Goal: Task Accomplishment & Management: Use online tool/utility

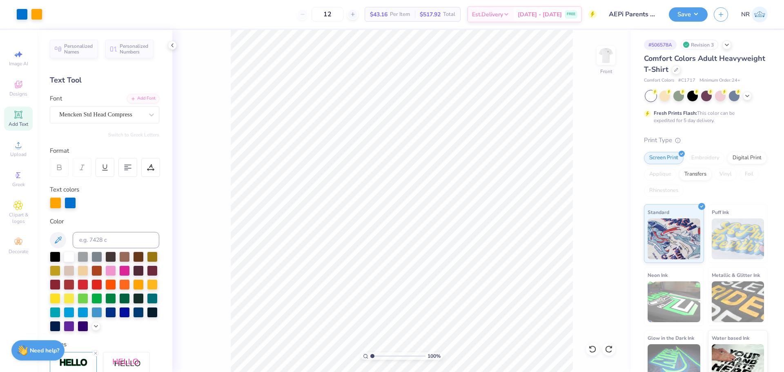
drag, startPoint x: 385, startPoint y: 355, endPoint x: 366, endPoint y: 351, distance: 19.6
type input "1"
click at [370, 352] on input "range" at bounding box center [397, 355] width 55 height 7
click at [591, 58] on div "100 % Front" at bounding box center [401, 201] width 459 height 342
click at [607, 56] on img at bounding box center [606, 55] width 33 height 33
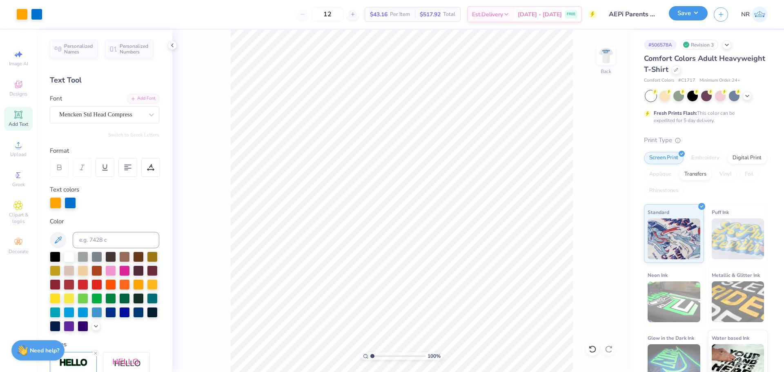
click at [691, 18] on button "Save" at bounding box center [688, 13] width 39 height 14
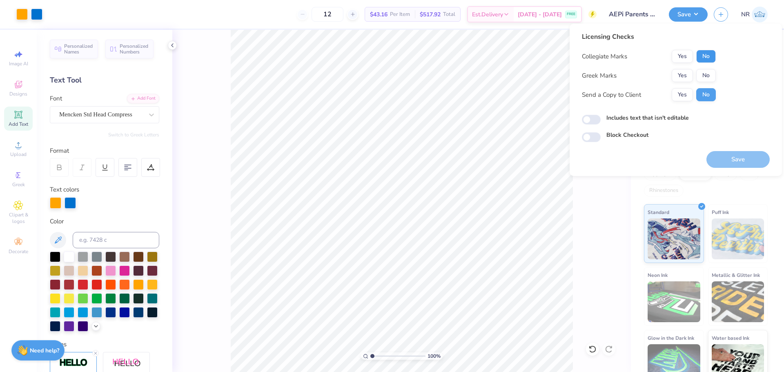
click at [704, 54] on button "No" at bounding box center [706, 56] width 20 height 13
click at [679, 71] on button "Yes" at bounding box center [682, 75] width 21 height 13
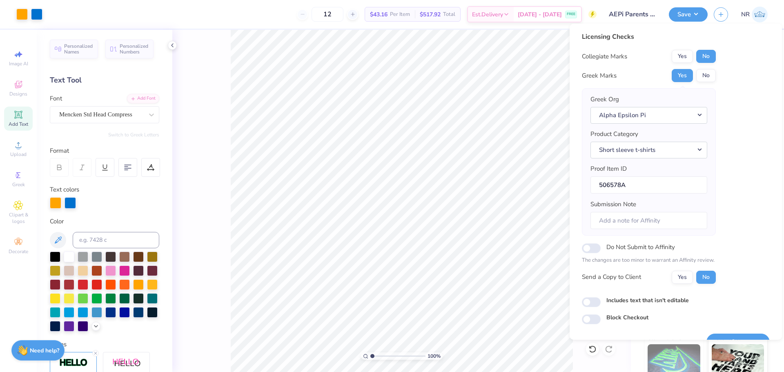
scroll to position [18, 0]
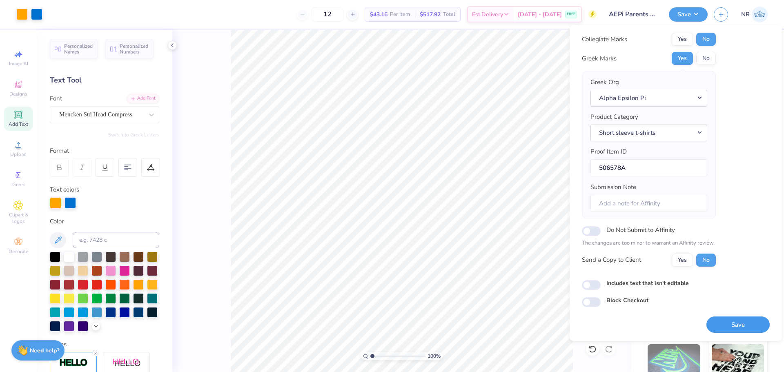
click at [728, 323] on button "Save" at bounding box center [737, 324] width 63 height 17
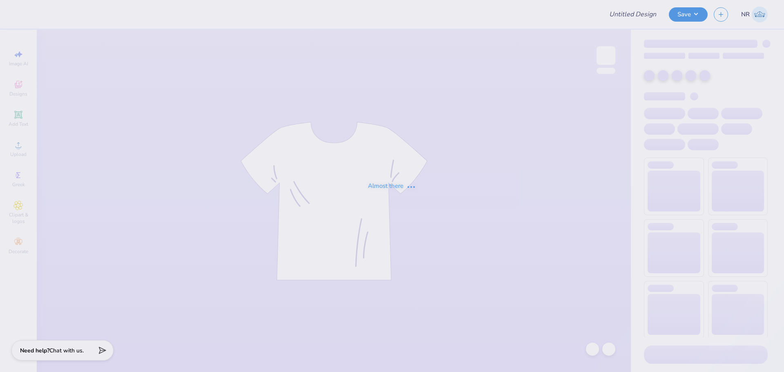
type input "[GEOGRAPHIC_DATA][US_STATE]: [GEOGRAPHIC_DATA][PERSON_NAME] : [PERSON_NAME]"
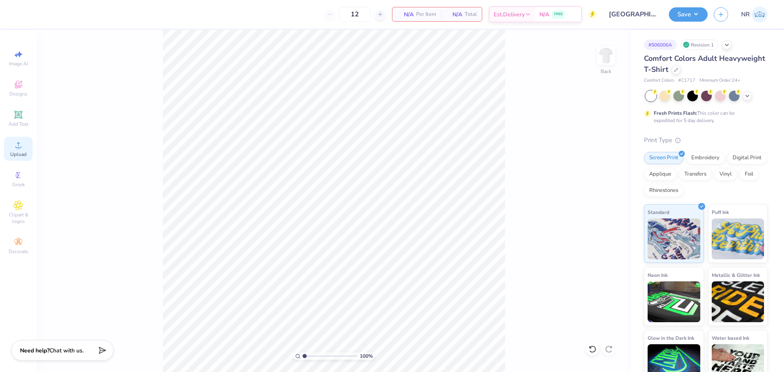
click at [16, 152] on span "Upload" at bounding box center [18, 154] width 16 height 7
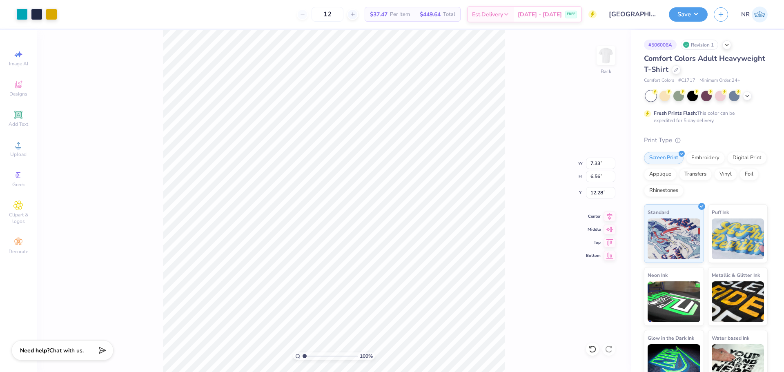
type input "7.33"
type input "6.56"
type input "12.28"
type input "4.98"
drag, startPoint x: 307, startPoint y: 356, endPoint x: 314, endPoint y: 356, distance: 7.0
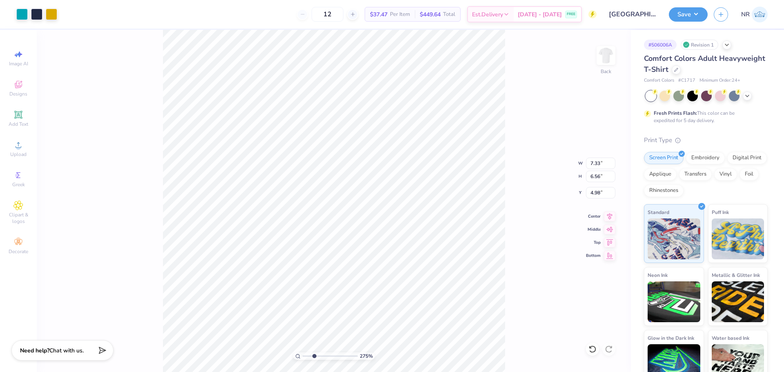
type input "2.75"
click at [314, 356] on input "range" at bounding box center [330, 355] width 55 height 7
type input "6.42"
click at [595, 161] on input "7.33" at bounding box center [600, 163] width 29 height 11
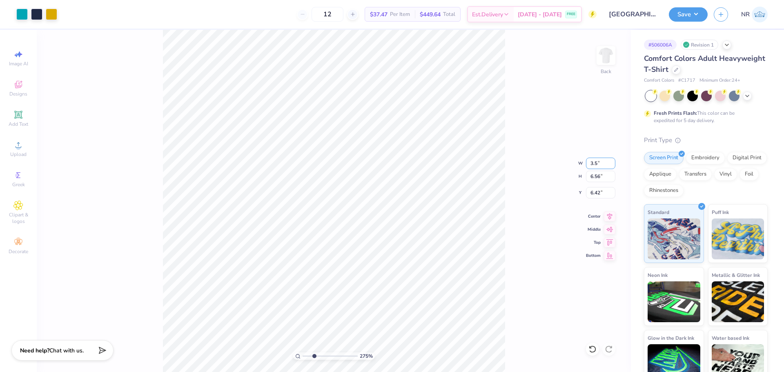
type input "3.50"
type input "3.13"
type input "8.14"
click at [594, 191] on input "8.14" at bounding box center [600, 192] width 29 height 11
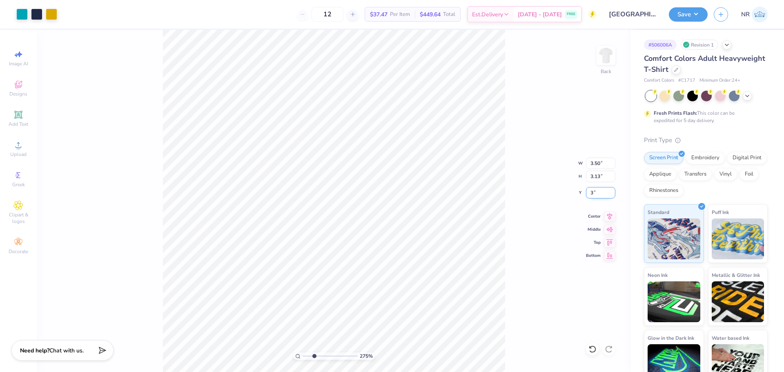
type input "3.00"
drag, startPoint x: 312, startPoint y: 356, endPoint x: 303, endPoint y: 353, distance: 9.4
click at [303, 353] on input "range" at bounding box center [330, 355] width 55 height 7
click at [20, 13] on div at bounding box center [21, 13] width 11 height 11
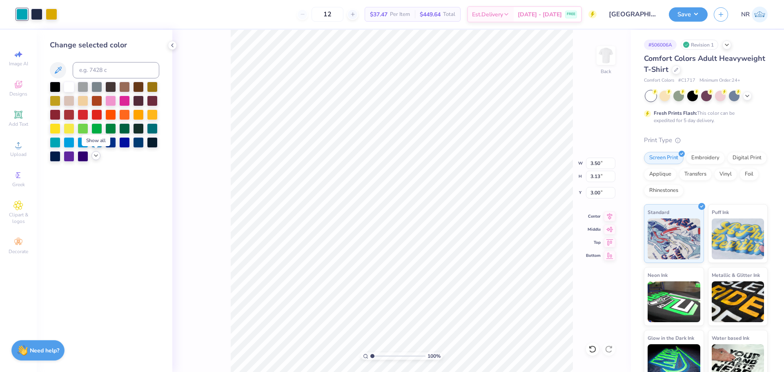
click at [97, 156] on icon at bounding box center [96, 155] width 7 height 7
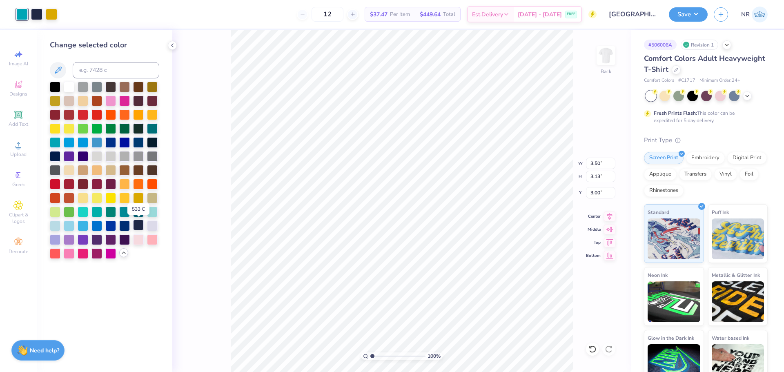
click at [139, 224] on div at bounding box center [138, 225] width 11 height 11
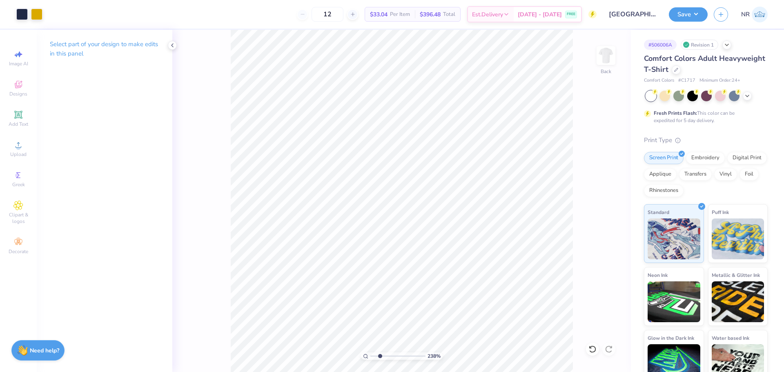
drag, startPoint x: 374, startPoint y: 355, endPoint x: 380, endPoint y: 355, distance: 5.3
click at [380, 355] on input "range" at bounding box center [397, 355] width 55 height 7
drag, startPoint x: 380, startPoint y: 354, endPoint x: 394, endPoint y: 350, distance: 14.8
click at [394, 352] on input "range" at bounding box center [397, 355] width 55 height 7
drag, startPoint x: 396, startPoint y: 354, endPoint x: 373, endPoint y: 335, distance: 29.6
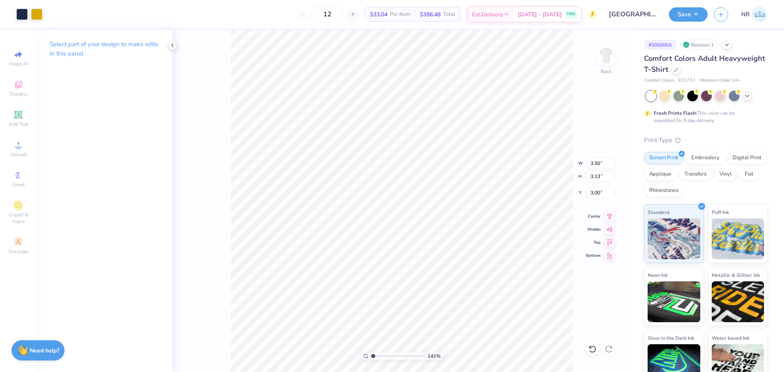
click at [373, 352] on input "range" at bounding box center [397, 355] width 55 height 7
drag, startPoint x: 373, startPoint y: 357, endPoint x: 381, endPoint y: 353, distance: 8.8
click at [380, 355] on input "range" at bounding box center [397, 355] width 55 height 7
click at [381, 354] on input "range" at bounding box center [397, 355] width 55 height 7
drag, startPoint x: 381, startPoint y: 357, endPoint x: 367, endPoint y: 353, distance: 15.0
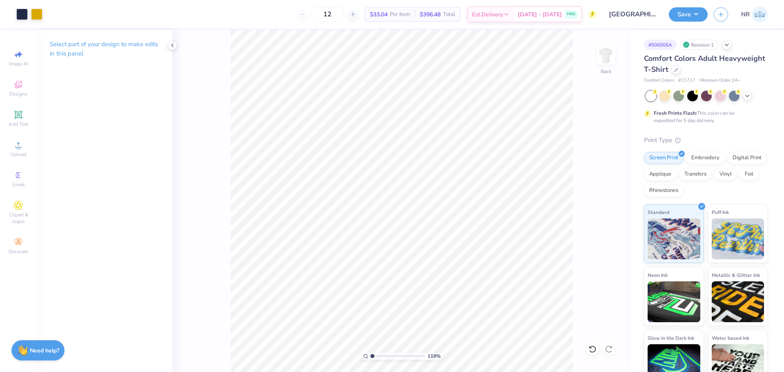
type input "1"
click at [370, 354] on input "range" at bounding box center [397, 355] width 55 height 7
click at [615, 58] on img at bounding box center [606, 55] width 33 height 33
click at [23, 155] on span "Upload" at bounding box center [18, 154] width 16 height 7
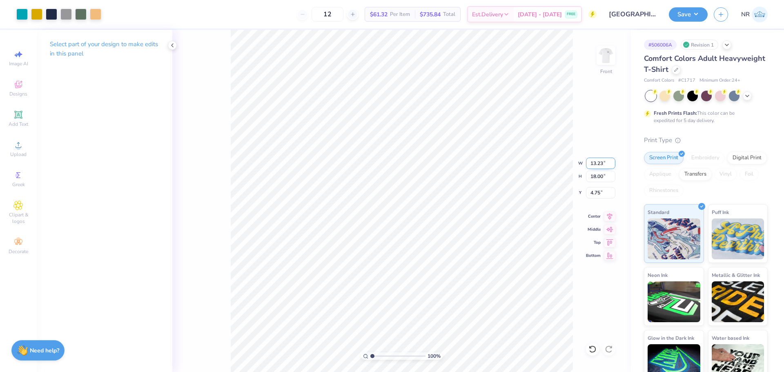
click at [592, 162] on input "13.23" at bounding box center [600, 163] width 29 height 11
click at [599, 192] on input "4.75" at bounding box center [600, 192] width 29 height 11
type input "11.00"
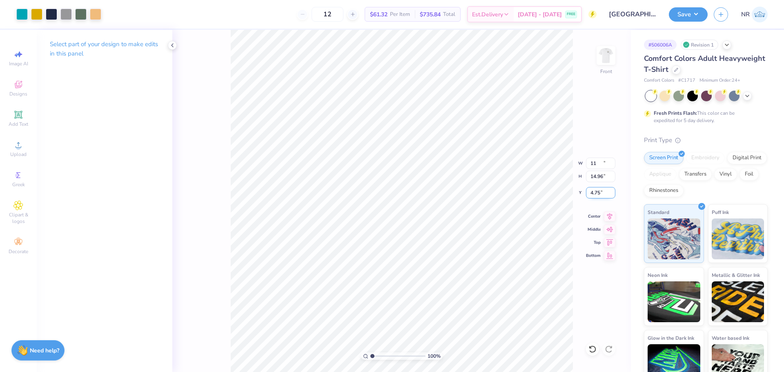
type input "14.96"
click at [597, 192] on input "6.27" at bounding box center [600, 192] width 29 height 11
type input "3.00"
click at [608, 214] on icon at bounding box center [609, 215] width 11 height 10
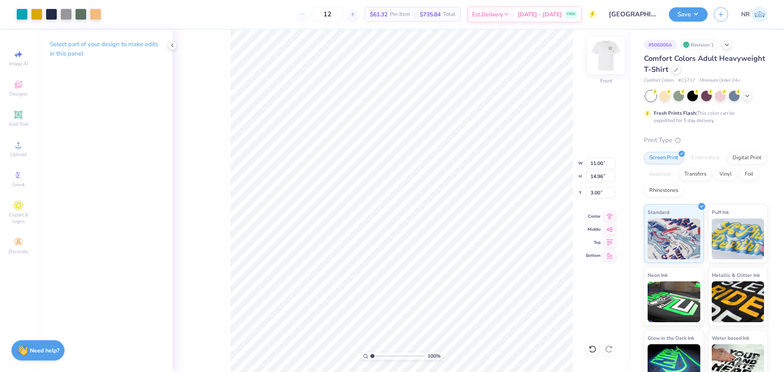
click at [606, 56] on img at bounding box center [606, 55] width 33 height 33
drag, startPoint x: 373, startPoint y: 355, endPoint x: 383, endPoint y: 352, distance: 11.1
click at [383, 352] on input "range" at bounding box center [397, 355] width 55 height 7
drag, startPoint x: 383, startPoint y: 354, endPoint x: 377, endPoint y: 354, distance: 6.6
click at [377, 354] on input "range" at bounding box center [397, 355] width 55 height 7
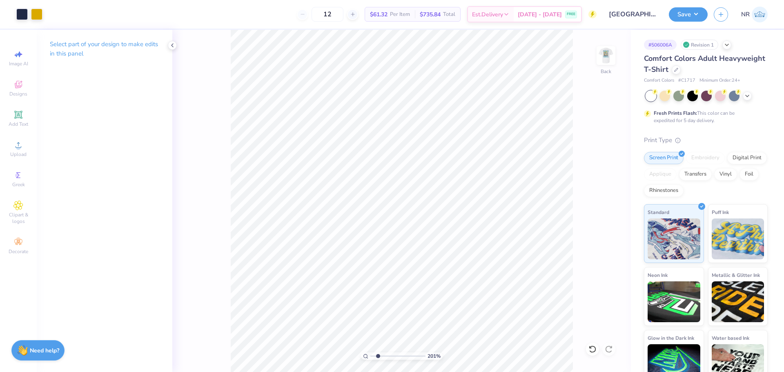
drag, startPoint x: 377, startPoint y: 357, endPoint x: 378, endPoint y: 353, distance: 4.5
click at [378, 353] on input "range" at bounding box center [397, 355] width 55 height 7
click at [382, 355] on input "range" at bounding box center [397, 355] width 55 height 7
drag, startPoint x: 383, startPoint y: 354, endPoint x: 365, endPoint y: 351, distance: 18.7
click at [370, 352] on input "range" at bounding box center [397, 355] width 55 height 7
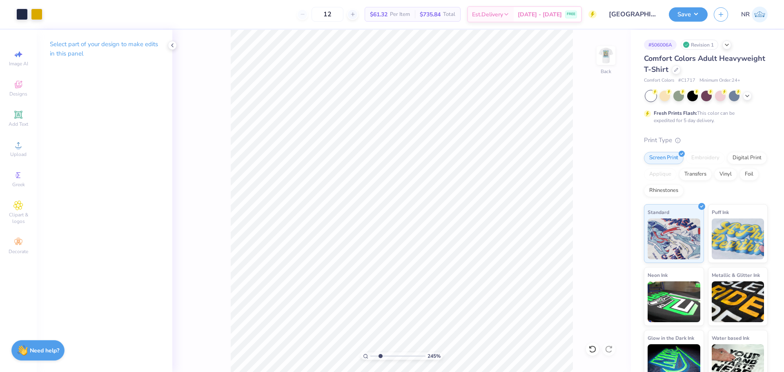
drag, startPoint x: 373, startPoint y: 355, endPoint x: 380, endPoint y: 357, distance: 7.5
click at [380, 357] on input "range" at bounding box center [397, 355] width 55 height 7
click at [381, 354] on input "range" at bounding box center [397, 355] width 55 height 7
drag, startPoint x: 380, startPoint y: 356, endPoint x: 364, endPoint y: 351, distance: 16.4
click at [370, 352] on input "range" at bounding box center [397, 355] width 55 height 7
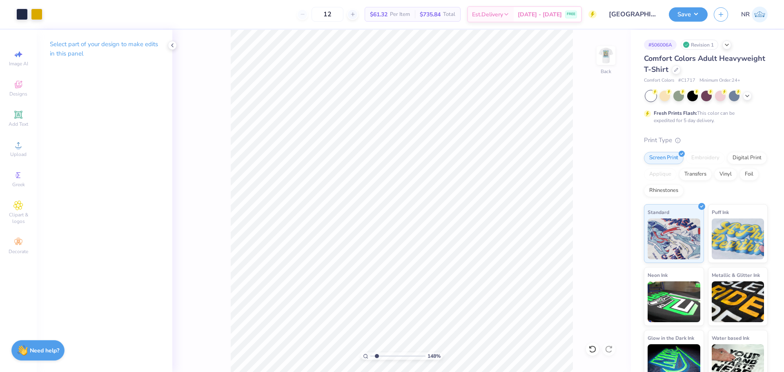
drag, startPoint x: 373, startPoint y: 357, endPoint x: 377, endPoint y: 355, distance: 4.6
click at [377, 356] on input "range" at bounding box center [397, 355] width 55 height 7
click at [379, 356] on input "range" at bounding box center [397, 355] width 55 height 7
drag, startPoint x: 381, startPoint y: 355, endPoint x: 390, endPoint y: 352, distance: 9.3
click at [390, 352] on input "range" at bounding box center [397, 355] width 55 height 7
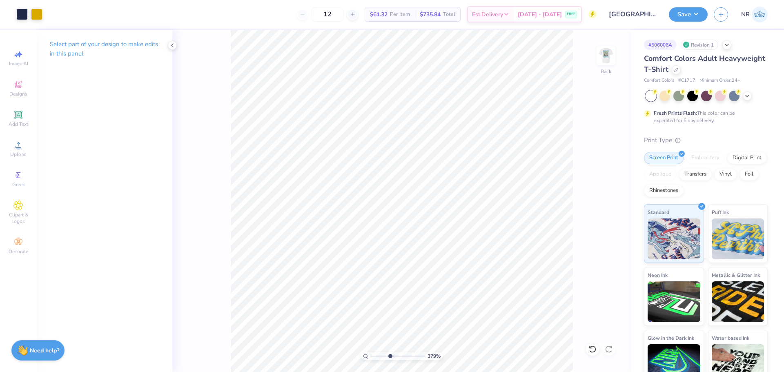
type input "4.17"
type input "3.10"
drag, startPoint x: 390, startPoint y: 356, endPoint x: 364, endPoint y: 353, distance: 25.6
type input "1"
click at [370, 353] on input "range" at bounding box center [397, 355] width 55 height 7
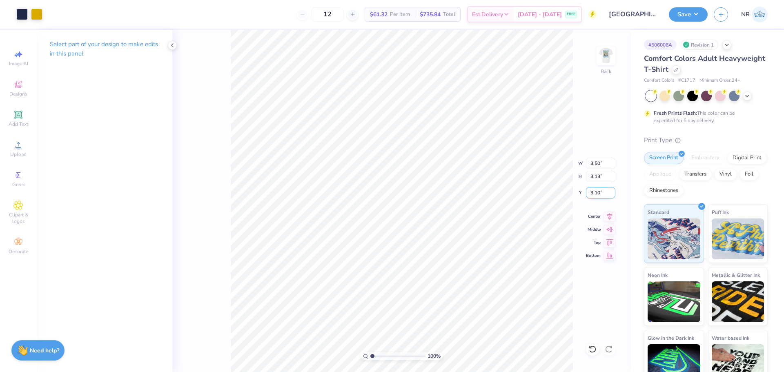
click at [595, 194] on input "3.10" at bounding box center [600, 192] width 29 height 11
click at [596, 168] on input "3.50" at bounding box center [600, 163] width 29 height 11
click at [594, 196] on input "3.10" at bounding box center [600, 192] width 29 height 11
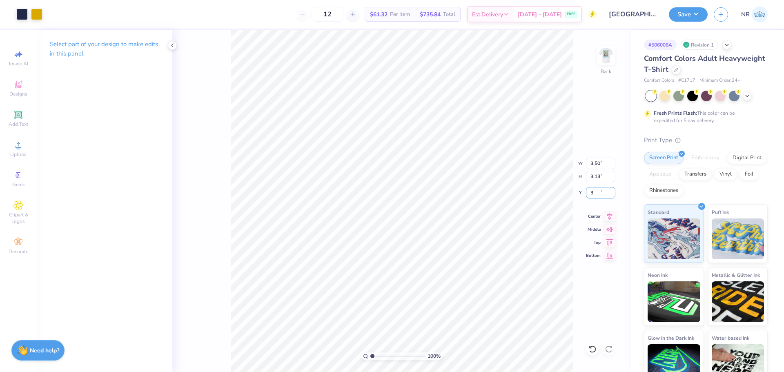
type input "3.00"
click at [594, 189] on input "3.00" at bounding box center [600, 192] width 29 height 11
click at [592, 161] on input "3.50" at bounding box center [600, 163] width 29 height 11
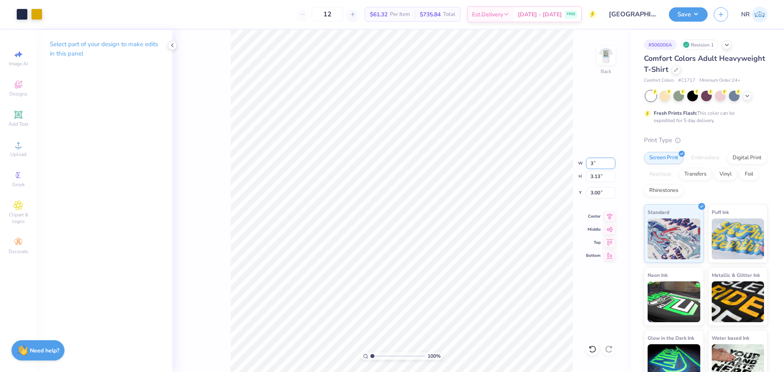
type input "3.00"
type input "2.69"
type input "3.22"
click at [590, 164] on input "3.00" at bounding box center [600, 163] width 29 height 11
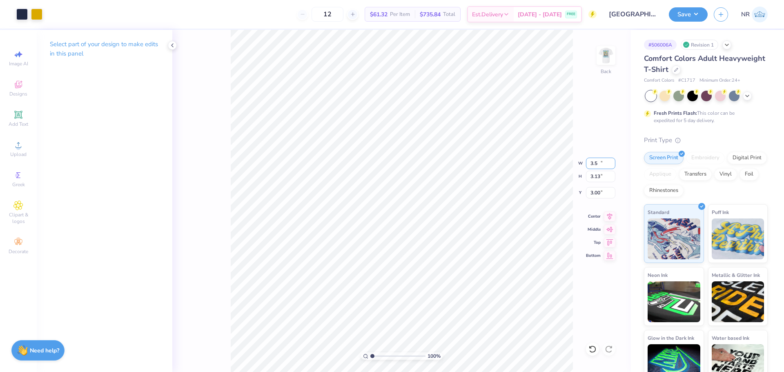
type input "3.50"
type input "3.13"
type input "3.00"
click at [595, 193] on input "3.00" at bounding box center [600, 192] width 29 height 11
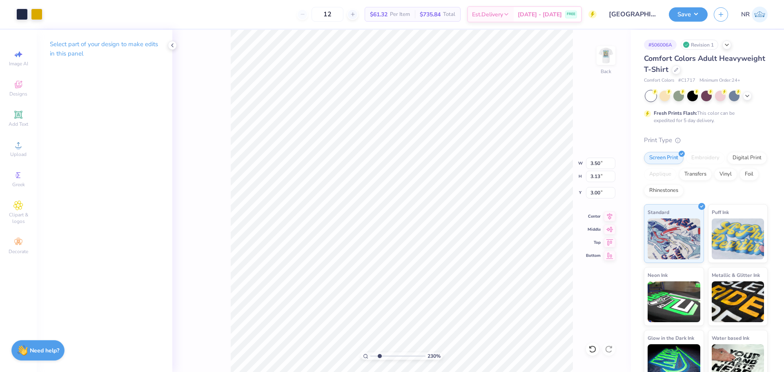
drag, startPoint x: 374, startPoint y: 357, endPoint x: 379, endPoint y: 357, distance: 5.7
click at [379, 357] on input "range" at bounding box center [397, 355] width 55 height 7
click at [376, 355] on input "range" at bounding box center [397, 355] width 55 height 7
drag, startPoint x: 378, startPoint y: 355, endPoint x: 388, endPoint y: 358, distance: 10.1
type input "3.79"
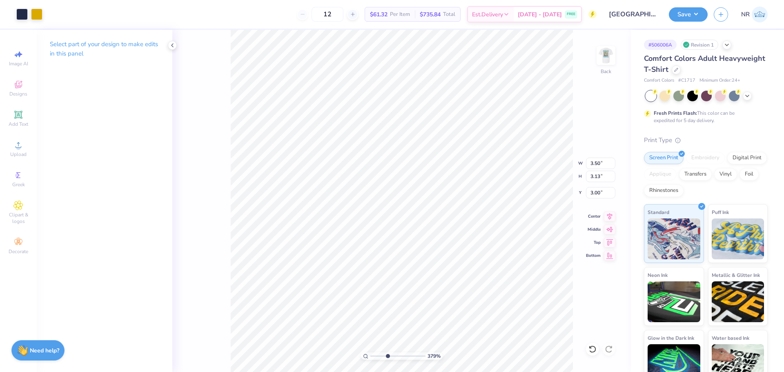
click at [388, 358] on input "range" at bounding box center [397, 355] width 55 height 7
click at [593, 355] on div at bounding box center [592, 349] width 13 height 13
type input "3.00"
drag, startPoint x: 389, startPoint y: 355, endPoint x: 401, endPoint y: 352, distance: 12.8
click at [401, 352] on input "range" at bounding box center [397, 355] width 55 height 7
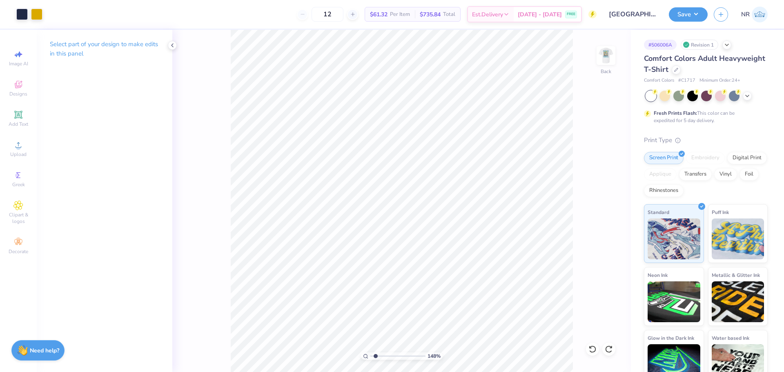
drag, startPoint x: 400, startPoint y: 355, endPoint x: 376, endPoint y: 342, distance: 27.8
click at [376, 352] on input "range" at bounding box center [397, 355] width 55 height 7
drag, startPoint x: 376, startPoint y: 357, endPoint x: 370, endPoint y: 352, distance: 8.2
click at [370, 352] on input "range" at bounding box center [397, 355] width 55 height 7
click at [386, 352] on input "range" at bounding box center [397, 355] width 55 height 7
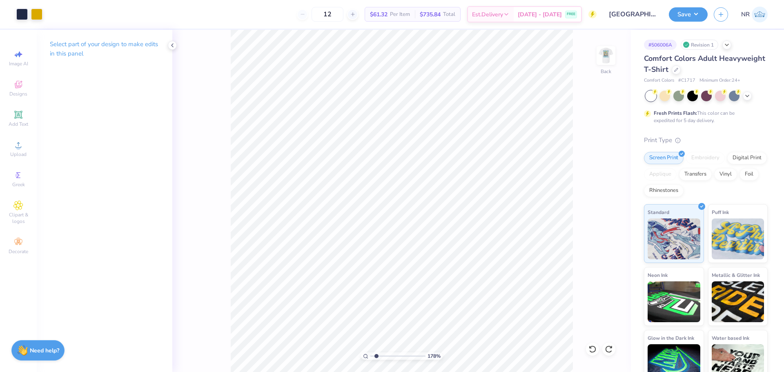
drag, startPoint x: 387, startPoint y: 355, endPoint x: 376, endPoint y: 354, distance: 10.3
type input "1.78"
click at [376, 354] on input "range" at bounding box center [397, 355] width 55 height 7
click at [596, 348] on icon at bounding box center [592, 349] width 8 height 8
click at [595, 348] on icon at bounding box center [592, 348] width 7 height 7
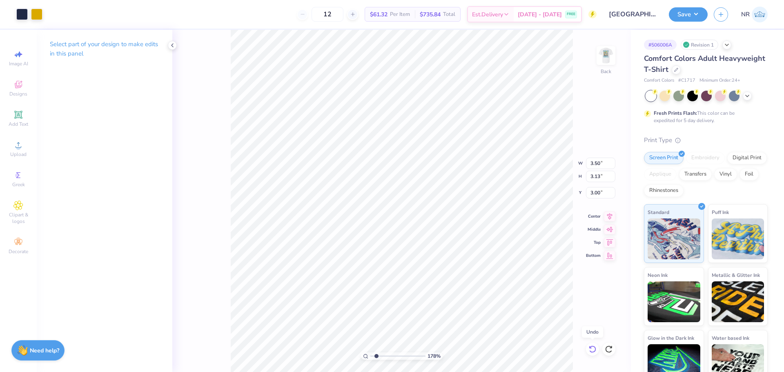
click at [591, 350] on icon at bounding box center [592, 349] width 8 height 8
click at [593, 350] on icon at bounding box center [592, 349] width 8 height 8
type input "3.00"
click at [593, 350] on icon at bounding box center [592, 349] width 8 height 8
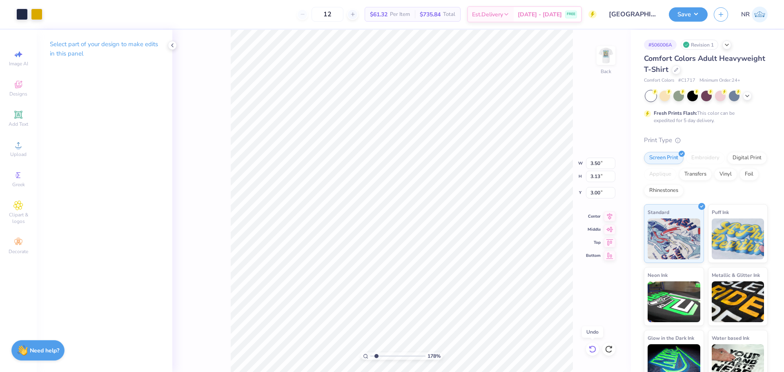
click at [593, 350] on icon at bounding box center [592, 349] width 8 height 8
drag, startPoint x: 376, startPoint y: 358, endPoint x: 365, endPoint y: 354, distance: 11.8
click at [370, 354] on input "range" at bounding box center [397, 355] width 55 height 7
drag, startPoint x: 373, startPoint y: 356, endPoint x: 388, endPoint y: 353, distance: 15.1
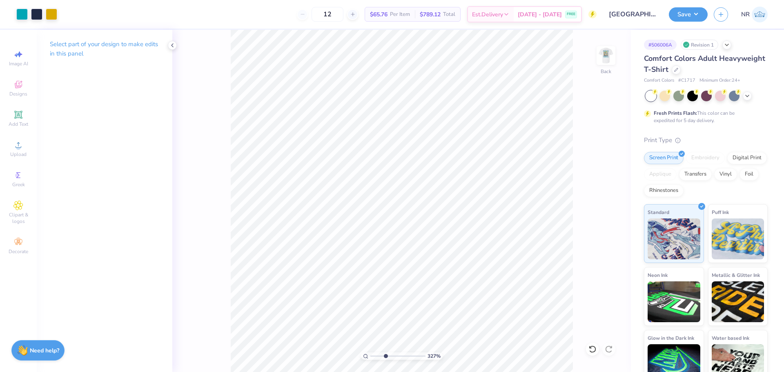
click at [385, 354] on input "range" at bounding box center [397, 355] width 55 height 7
drag, startPoint x: 386, startPoint y: 357, endPoint x: 368, endPoint y: 351, distance: 18.9
type input "1"
click at [370, 352] on input "range" at bounding box center [397, 355] width 55 height 7
click at [608, 53] on img at bounding box center [606, 55] width 33 height 33
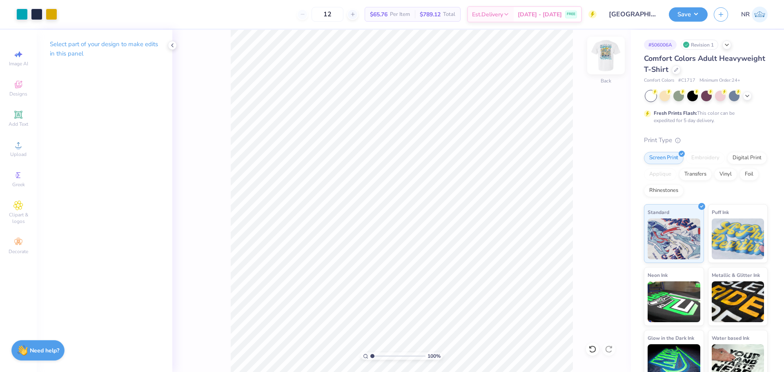
click at [603, 54] on img at bounding box center [606, 55] width 33 height 33
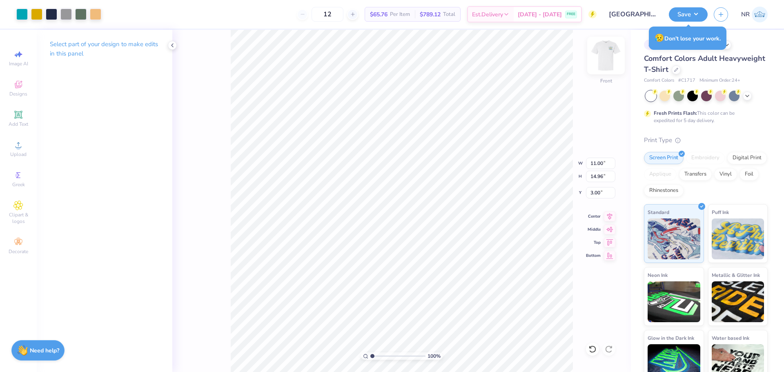
click at [610, 55] on img at bounding box center [606, 55] width 33 height 33
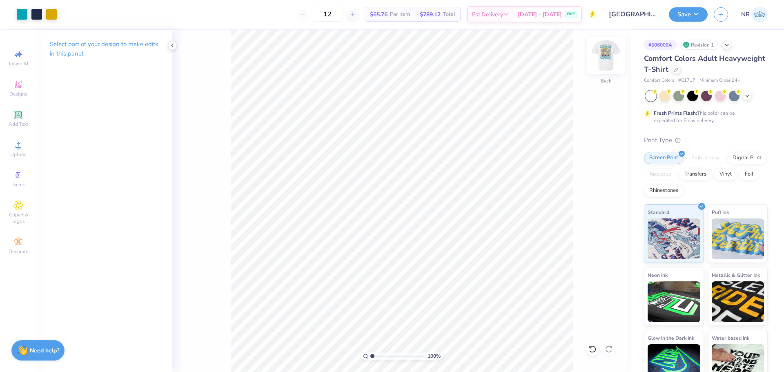
click at [605, 60] on img at bounding box center [606, 55] width 33 height 33
click at [231, 22] on div "12 $65.76 Per Item $789.12 Total Est. Delivery Aug 23 - 26 FREE" at bounding box center [351, 14] width 489 height 29
click at [605, 56] on img at bounding box center [606, 55] width 33 height 33
click at [260, 22] on div "12 $65.76 Per Item $789.12 Total Est. Delivery Aug 23 - 26 FREE" at bounding box center [351, 14] width 489 height 29
click at [617, 50] on div "100 % Front" at bounding box center [401, 201] width 459 height 342
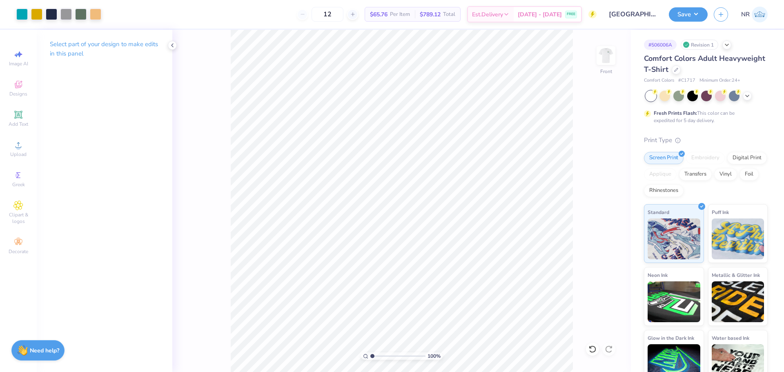
click at [263, 25] on div "12 $65.76 Per Item $789.12 Total Est. Delivery Aug 23 - 26 FREE" at bounding box center [351, 14] width 489 height 29
click at [604, 55] on img at bounding box center [606, 55] width 33 height 33
click at [21, 152] on span "Upload" at bounding box center [18, 154] width 16 height 7
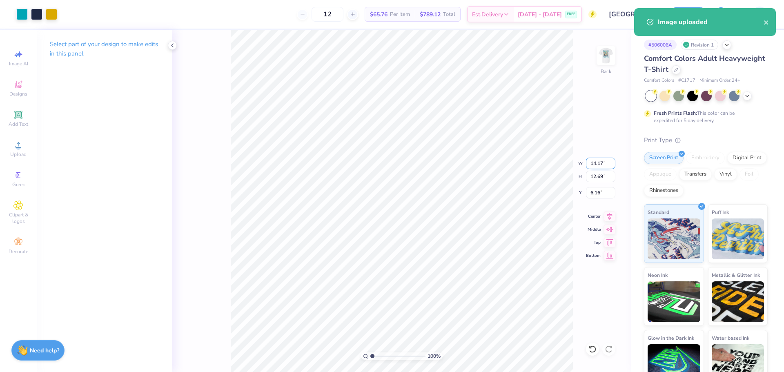
click at [600, 163] on input "14.17" at bounding box center [600, 163] width 29 height 11
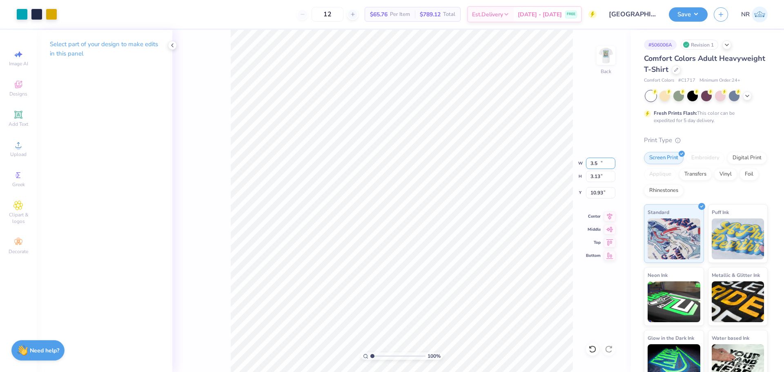
type input "3.50"
type input "3.13"
click at [593, 190] on input "10.93" at bounding box center [600, 192] width 29 height 11
type input "3.00"
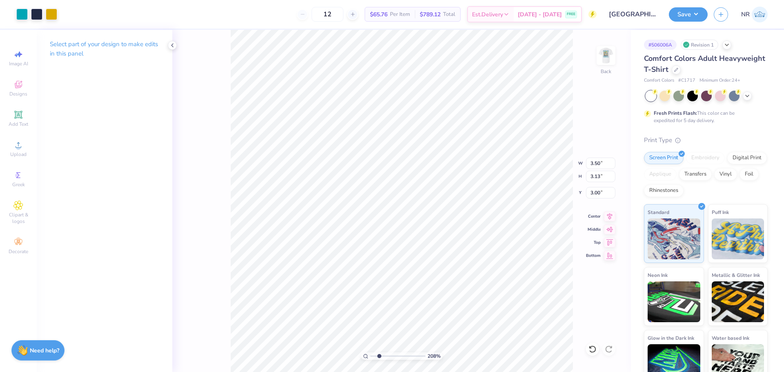
drag, startPoint x: 373, startPoint y: 356, endPoint x: 379, endPoint y: 355, distance: 5.8
click at [379, 355] on input "range" at bounding box center [397, 355] width 55 height 7
drag, startPoint x: 379, startPoint y: 356, endPoint x: 361, endPoint y: 350, distance: 19.5
type input "1"
click at [370, 352] on input "range" at bounding box center [397, 355] width 55 height 7
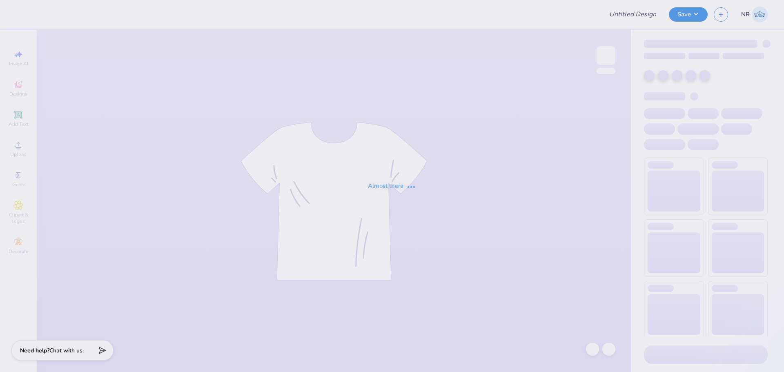
type input "[GEOGRAPHIC_DATA][US_STATE]: [GEOGRAPHIC_DATA][PERSON_NAME] : [PERSON_NAME]"
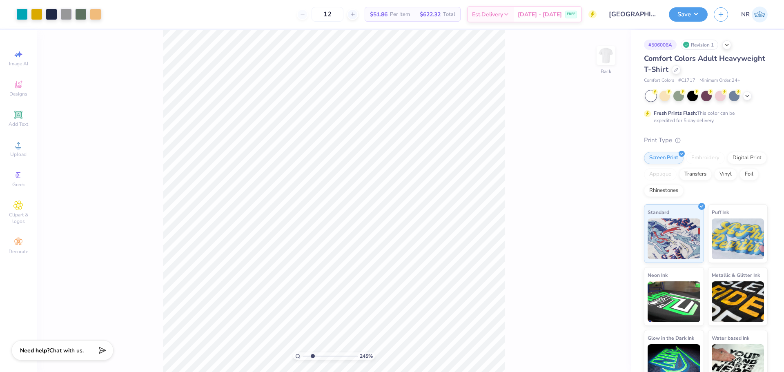
click at [523, 104] on div "245 % Back" at bounding box center [334, 201] width 594 height 342
